Goal: Task Accomplishment & Management: Manage account settings

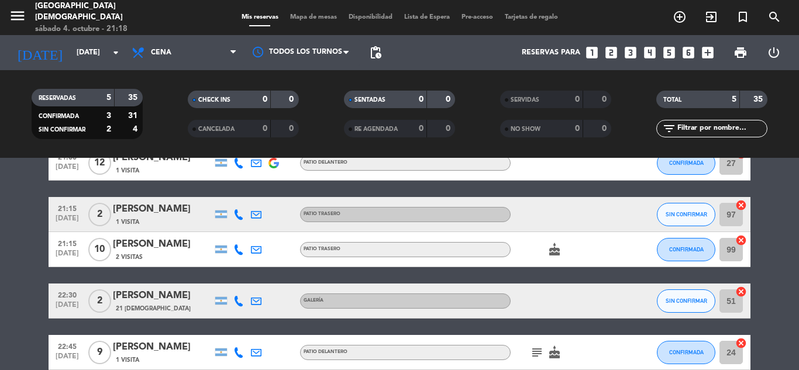
scroll to position [125, 0]
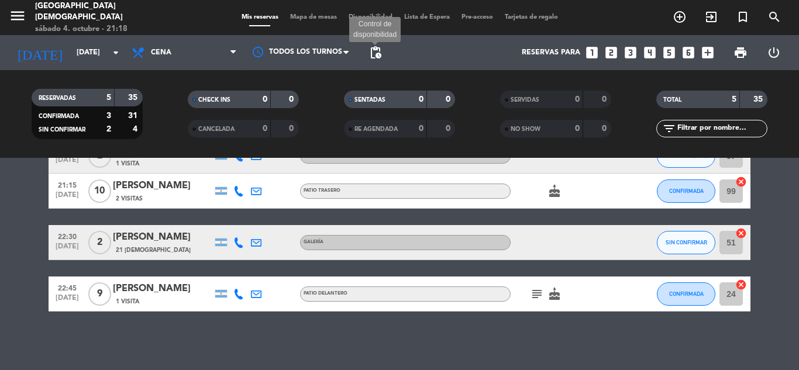
click at [380, 53] on span "pending_actions" at bounding box center [375, 53] width 14 height 14
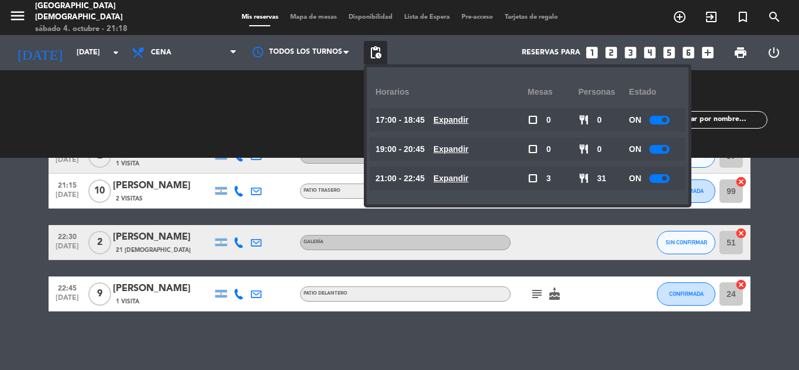
click at [580, 263] on div "21:00 [DATE] [PERSON_NAME] 1 Visita Patio delantero CONFIRMADA 27 cancel 21:15 …" at bounding box center [400, 199] width 702 height 225
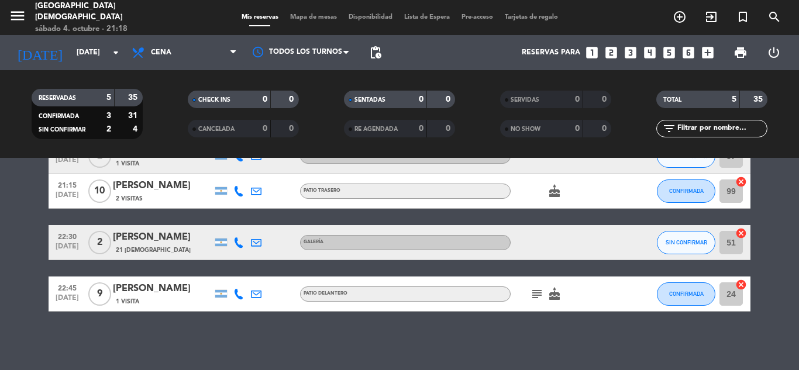
scroll to position [66, 0]
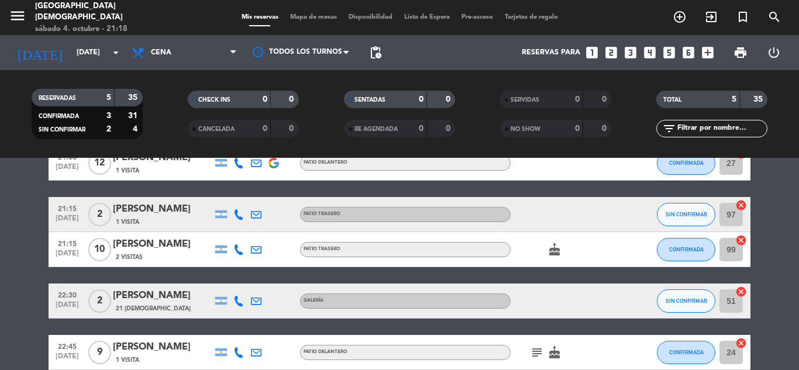
click at [325, 218] on div "Patio trasero" at bounding box center [322, 215] width 37 height 8
click at [670, 206] on button "SIN CONFIRMAR" at bounding box center [686, 214] width 58 height 23
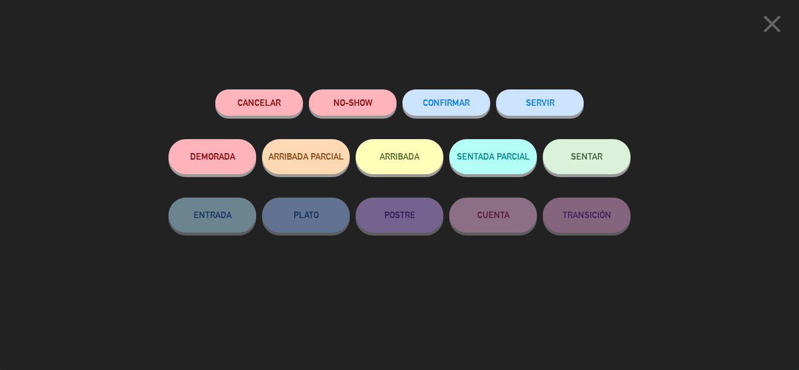
click at [474, 108] on button "CONFIRMAR" at bounding box center [446, 102] width 88 height 26
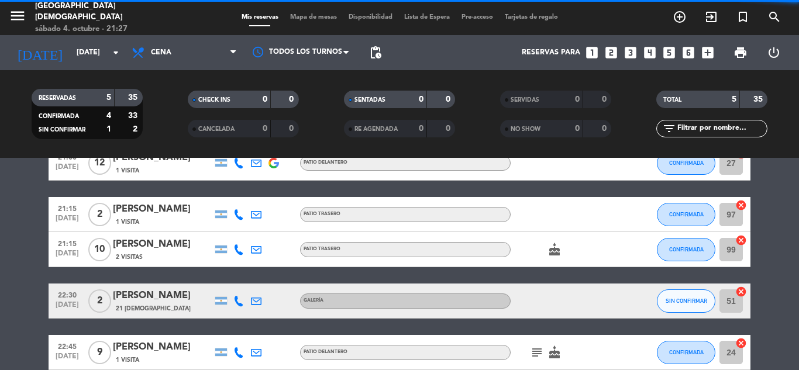
scroll to position [125, 0]
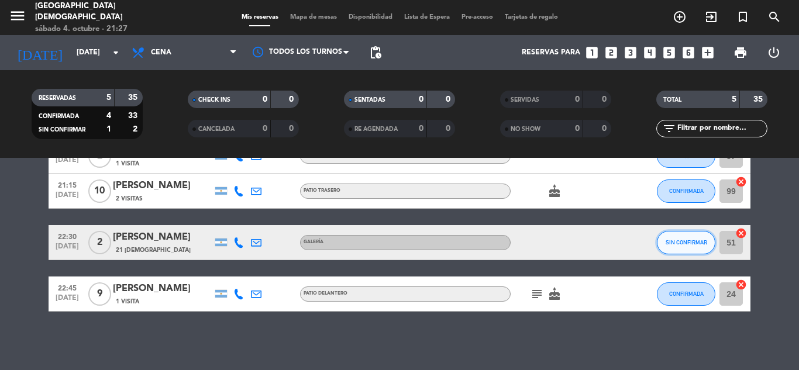
click at [664, 239] on button "SIN CONFIRMAR" at bounding box center [686, 242] width 58 height 23
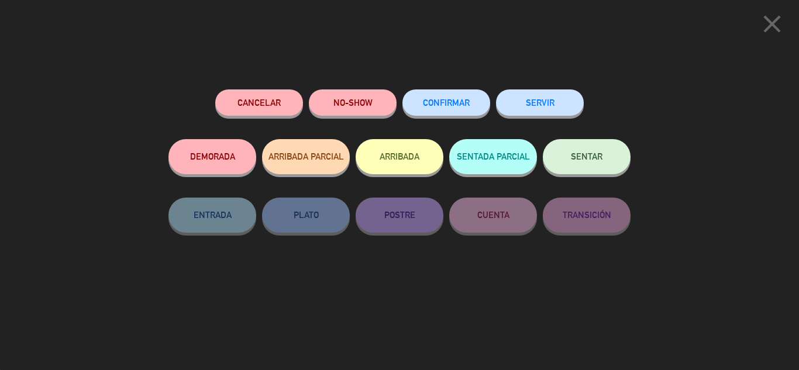
click at [456, 100] on span "CONFIRMAR" at bounding box center [446, 103] width 47 height 10
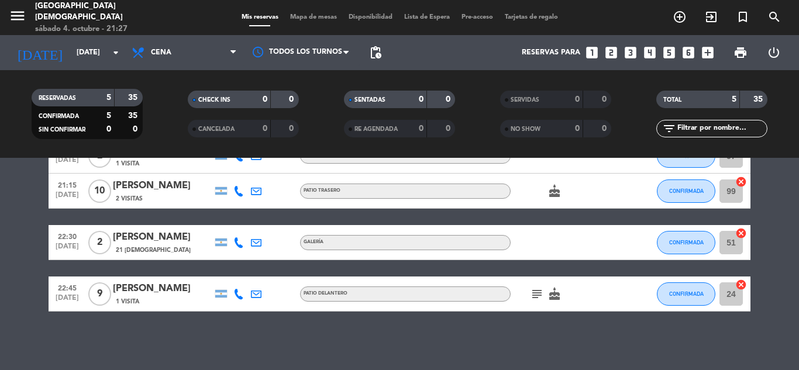
click at [536, 297] on icon "subject" at bounding box center [537, 294] width 14 height 14
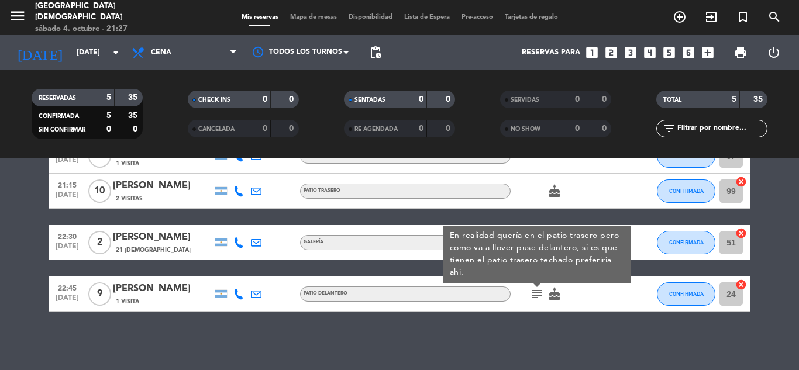
click at [536, 297] on icon "subject" at bounding box center [537, 294] width 14 height 14
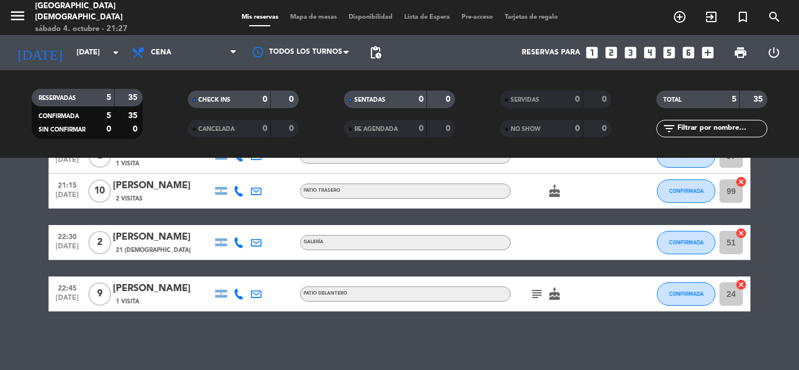
scroll to position [0, 0]
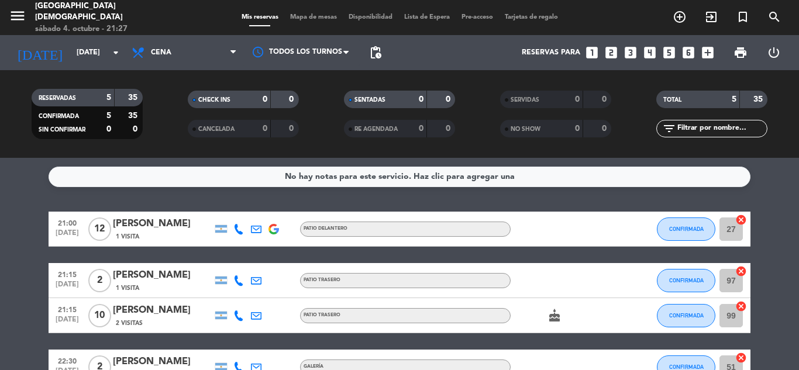
click at [375, 52] on span "pending_actions" at bounding box center [375, 53] width 14 height 14
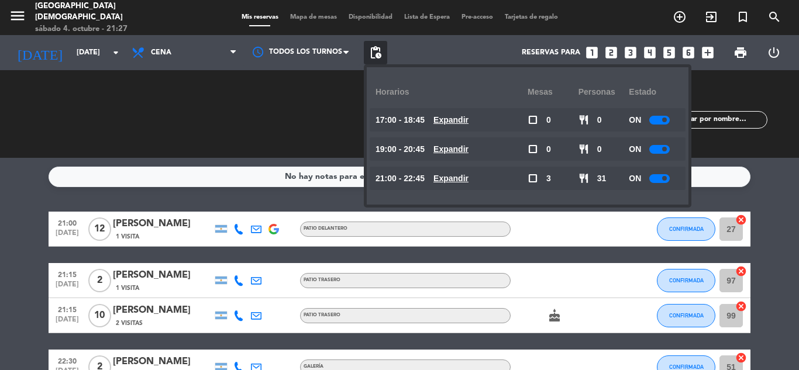
click at [657, 119] on div at bounding box center [659, 120] width 20 height 9
click at [662, 152] on div at bounding box center [659, 149] width 20 height 9
click at [659, 147] on div at bounding box center [659, 149] width 20 height 9
click at [663, 178] on span at bounding box center [664, 178] width 5 height 5
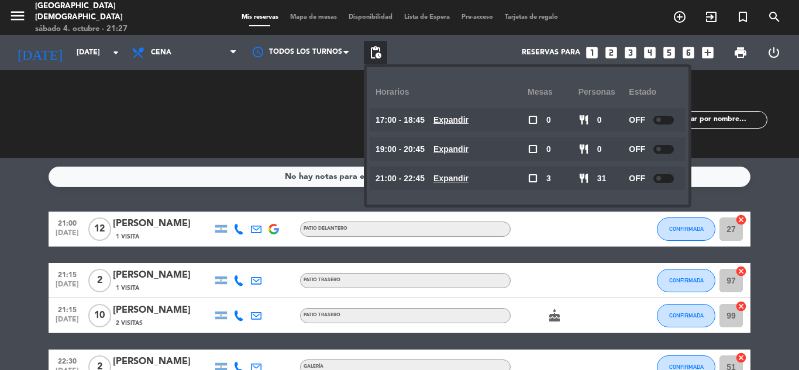
click at [625, 240] on div at bounding box center [632, 229] width 32 height 35
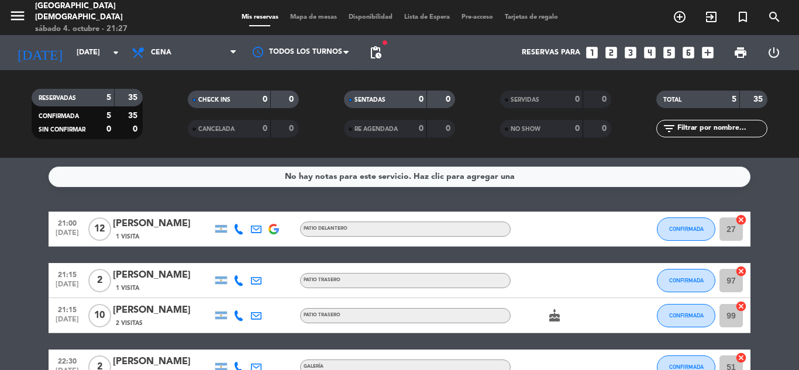
scroll to position [125, 0]
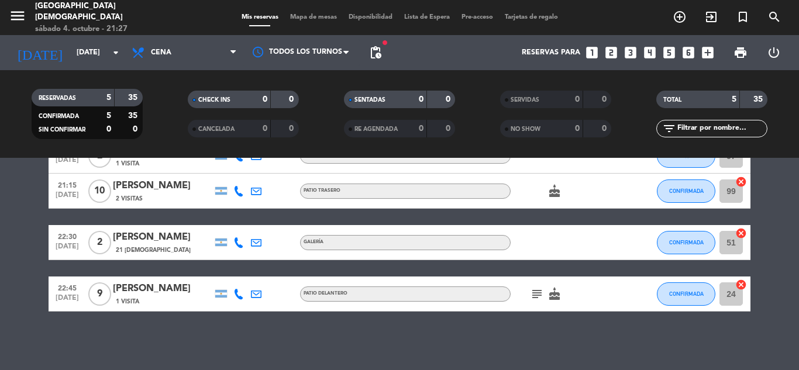
click at [539, 296] on icon "subject" at bounding box center [537, 294] width 14 height 14
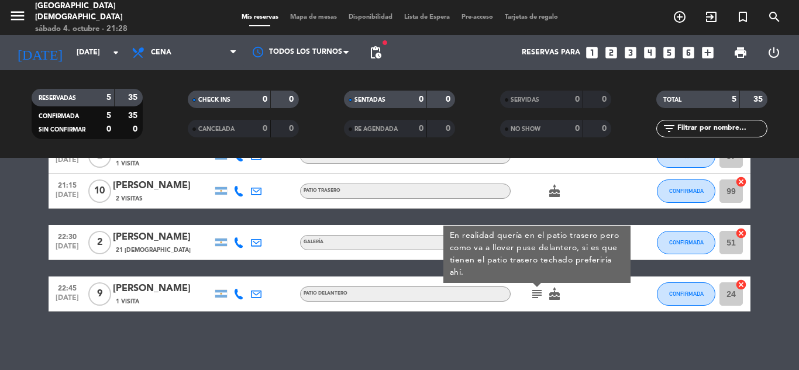
click at [502, 338] on div "No hay notas para este servicio. Haz clic para agregar una 21:00 [DATE] [PERSON…" at bounding box center [399, 264] width 799 height 212
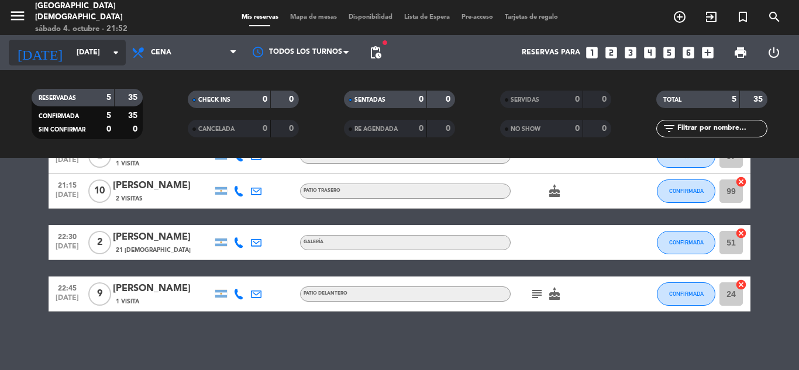
click at [71, 55] on input "[DATE]" at bounding box center [120, 53] width 99 height 20
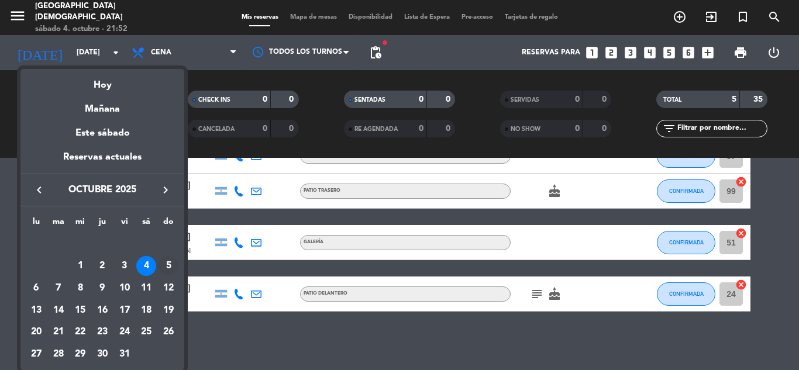
click at [164, 277] on td "5" at bounding box center [168, 267] width 22 height 22
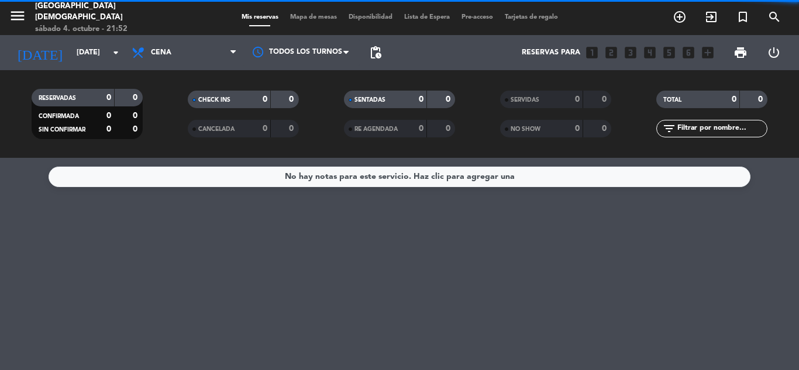
scroll to position [0, 0]
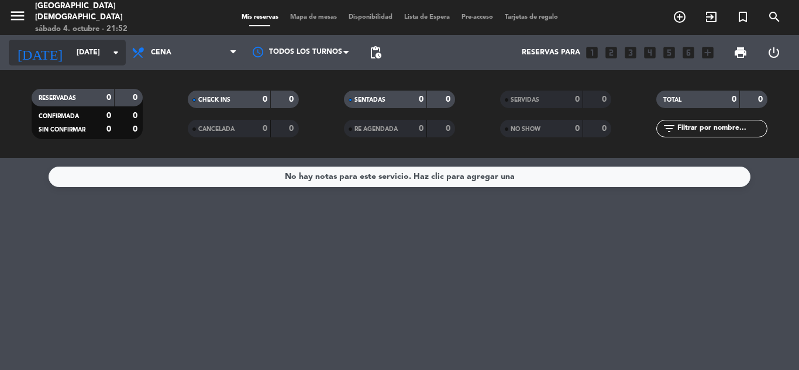
click at [77, 56] on input "[DATE]" at bounding box center [120, 53] width 99 height 20
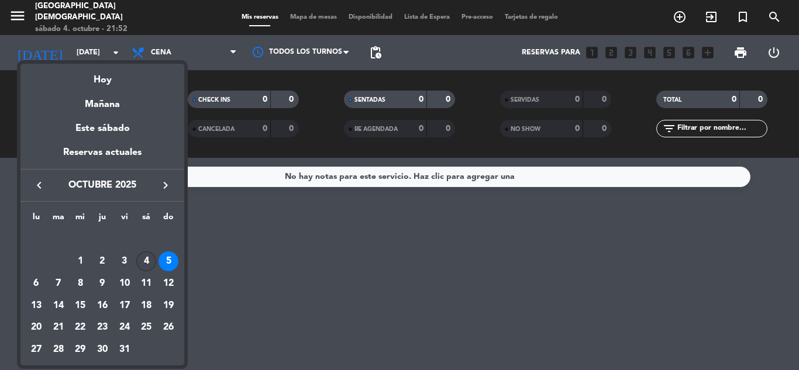
click at [156, 259] on div "4" at bounding box center [146, 262] width 20 height 20
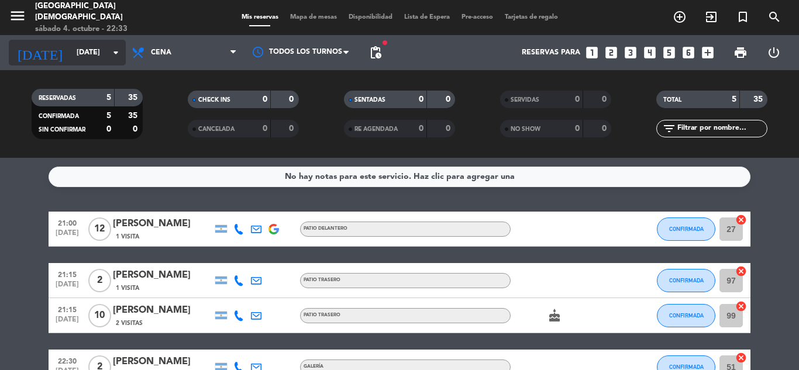
click at [97, 64] on div "[DATE] [DATE] arrow_drop_down" at bounding box center [67, 53] width 117 height 26
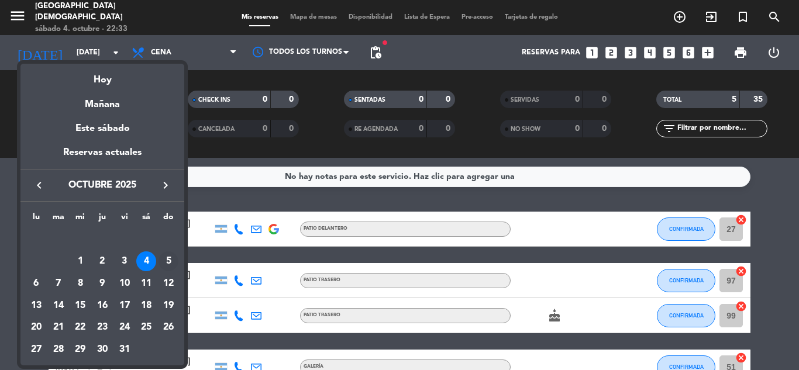
click at [171, 256] on div "5" at bounding box center [169, 262] width 20 height 20
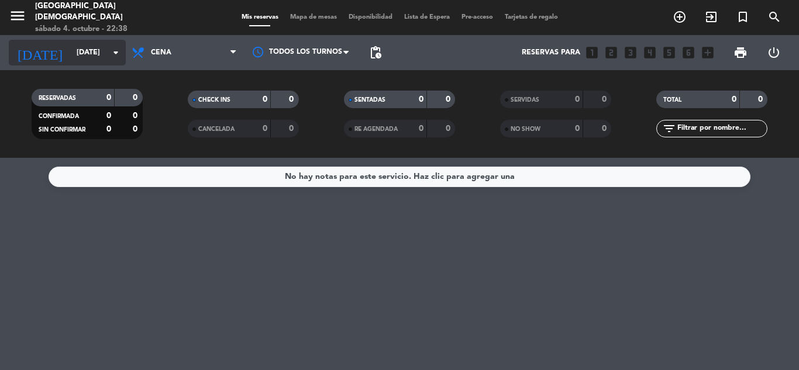
click at [91, 51] on input "[DATE]" at bounding box center [120, 53] width 99 height 20
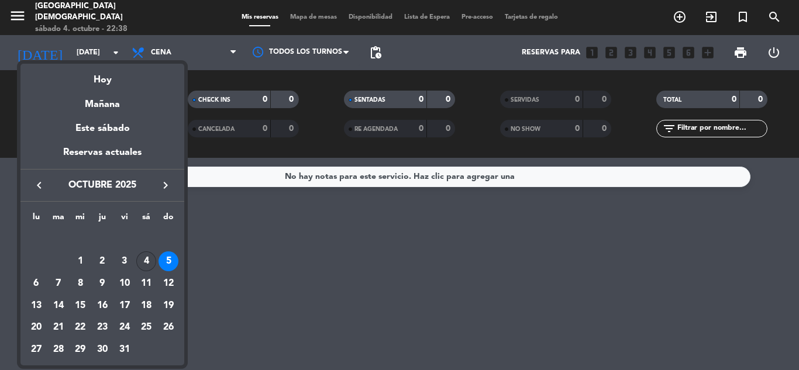
click at [144, 263] on div "4" at bounding box center [146, 262] width 20 height 20
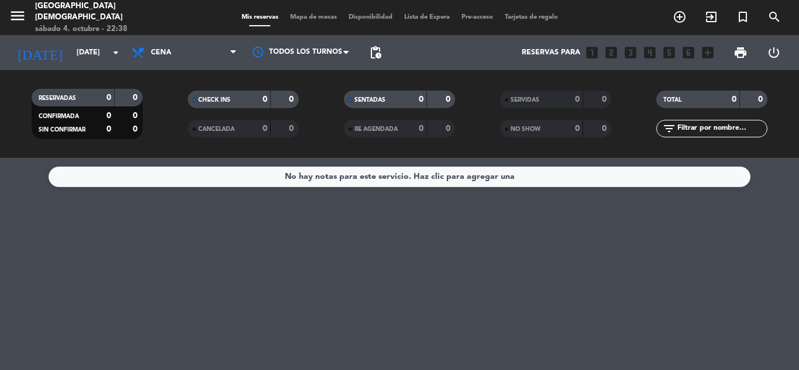
type input "[DATE]"
click at [251, 266] on div "No hay notas para este servicio. Haz clic para agregar una" at bounding box center [399, 264] width 799 height 212
